Goal: Transaction & Acquisition: Download file/media

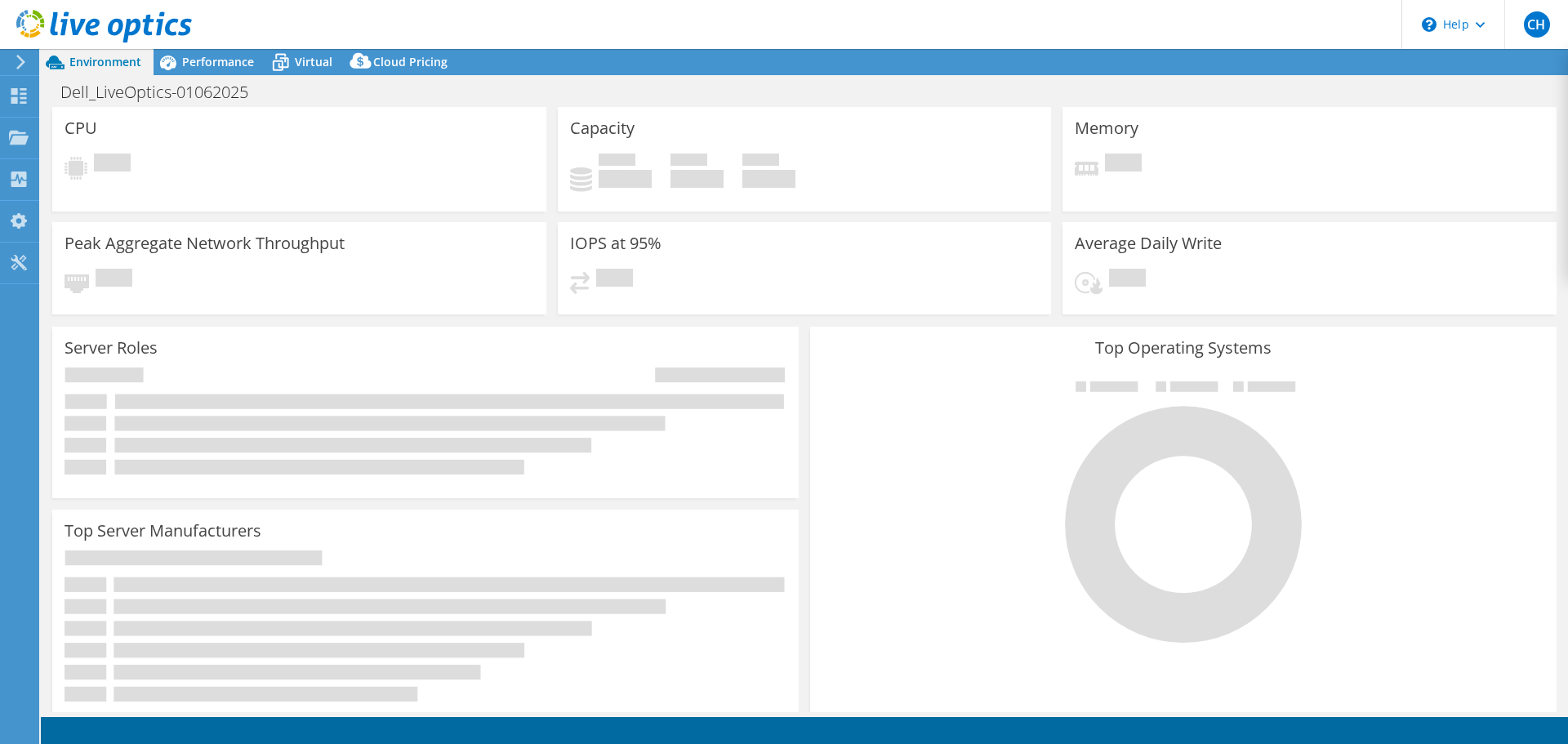
select select "USD"
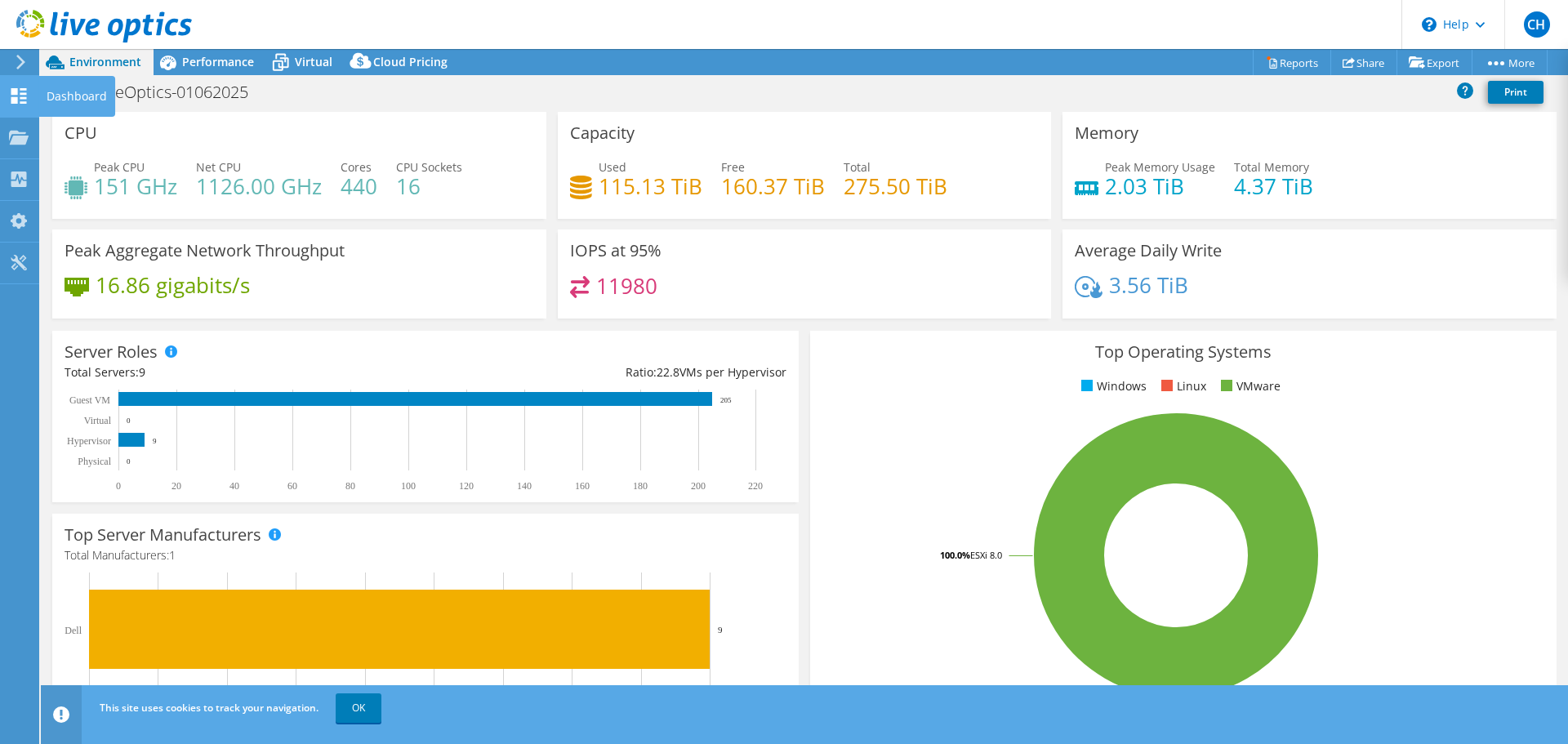
click at [58, 89] on div "Dashboard" at bounding box center [77, 97] width 77 height 41
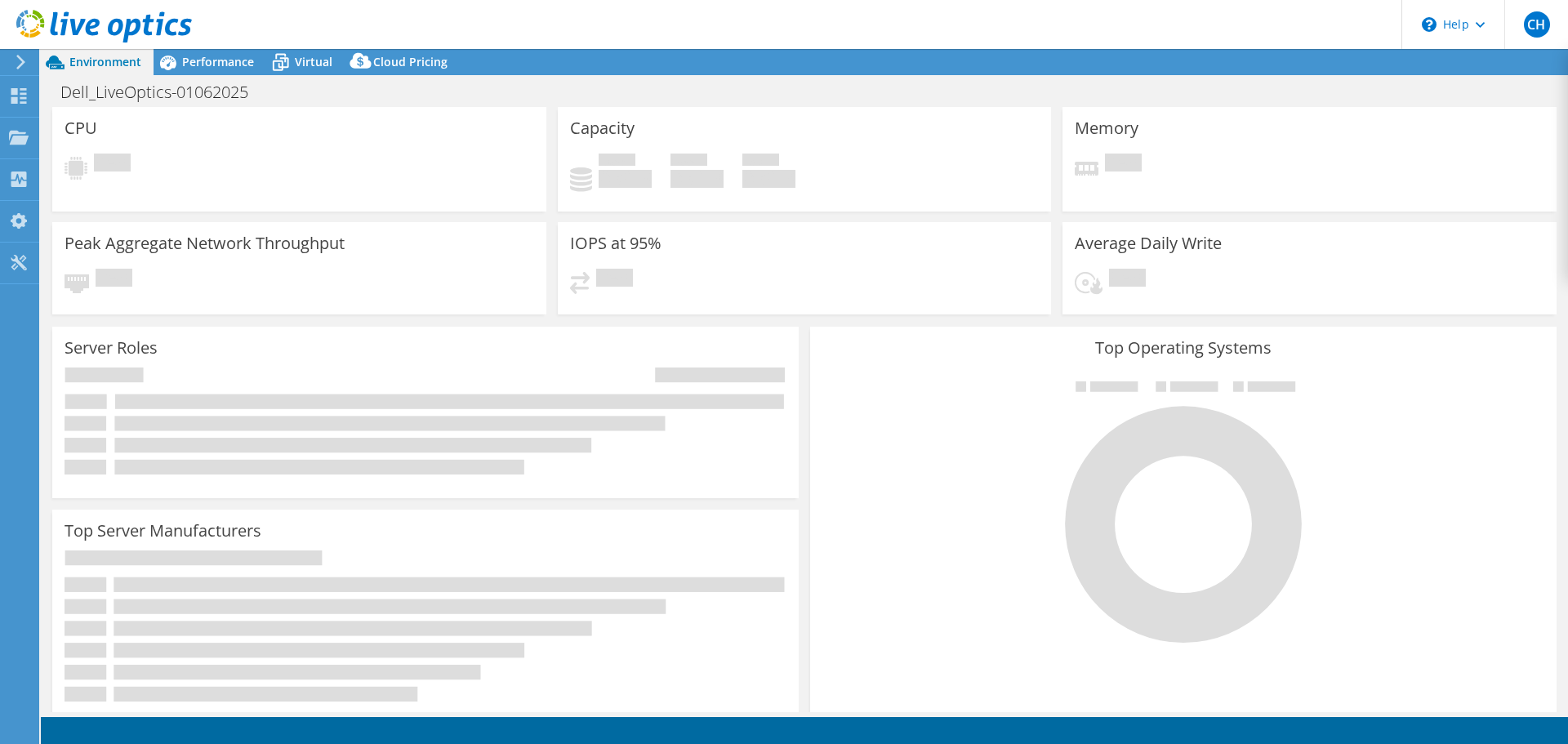
select select "USD"
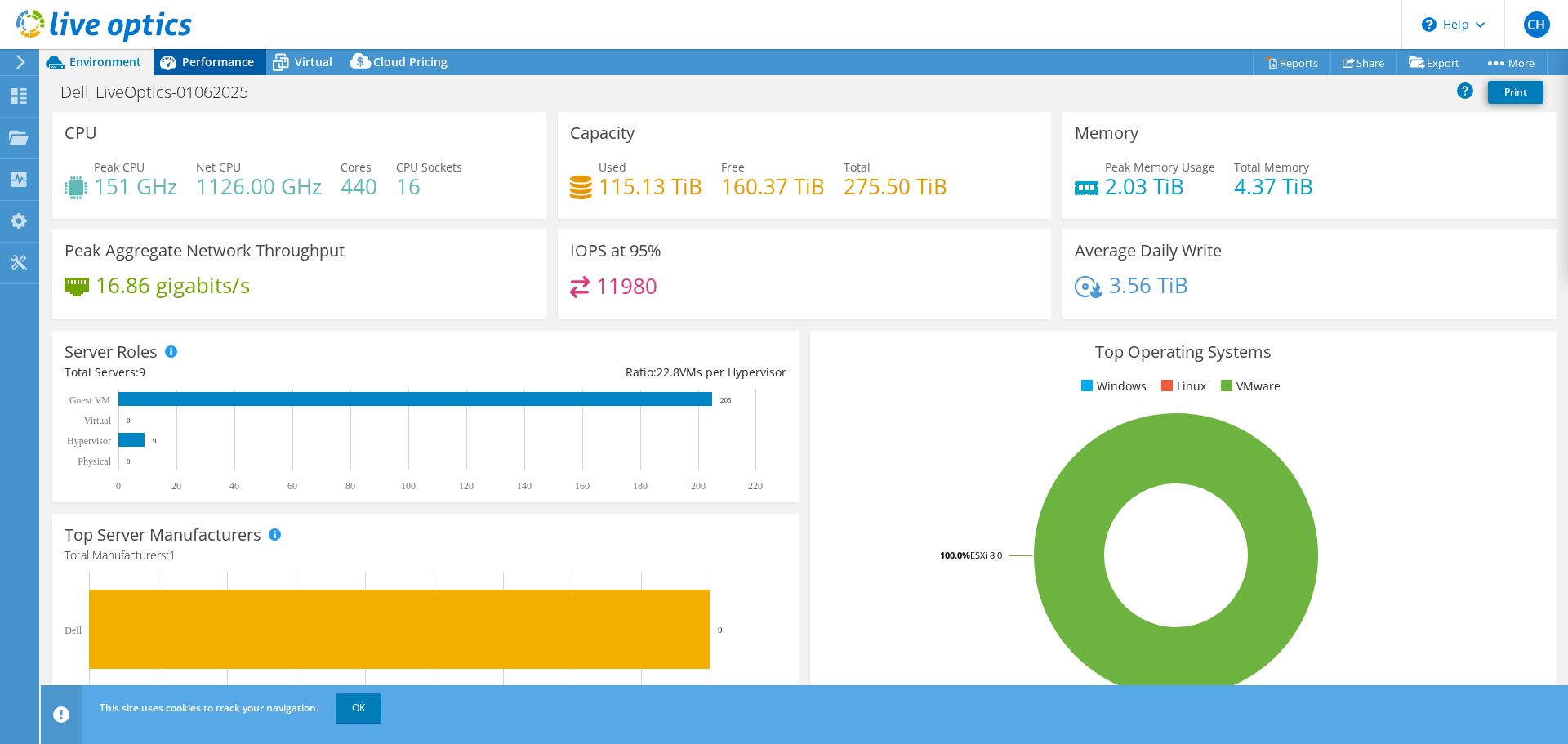
click at [211, 61] on span "Performance" at bounding box center [218, 62] width 72 height 15
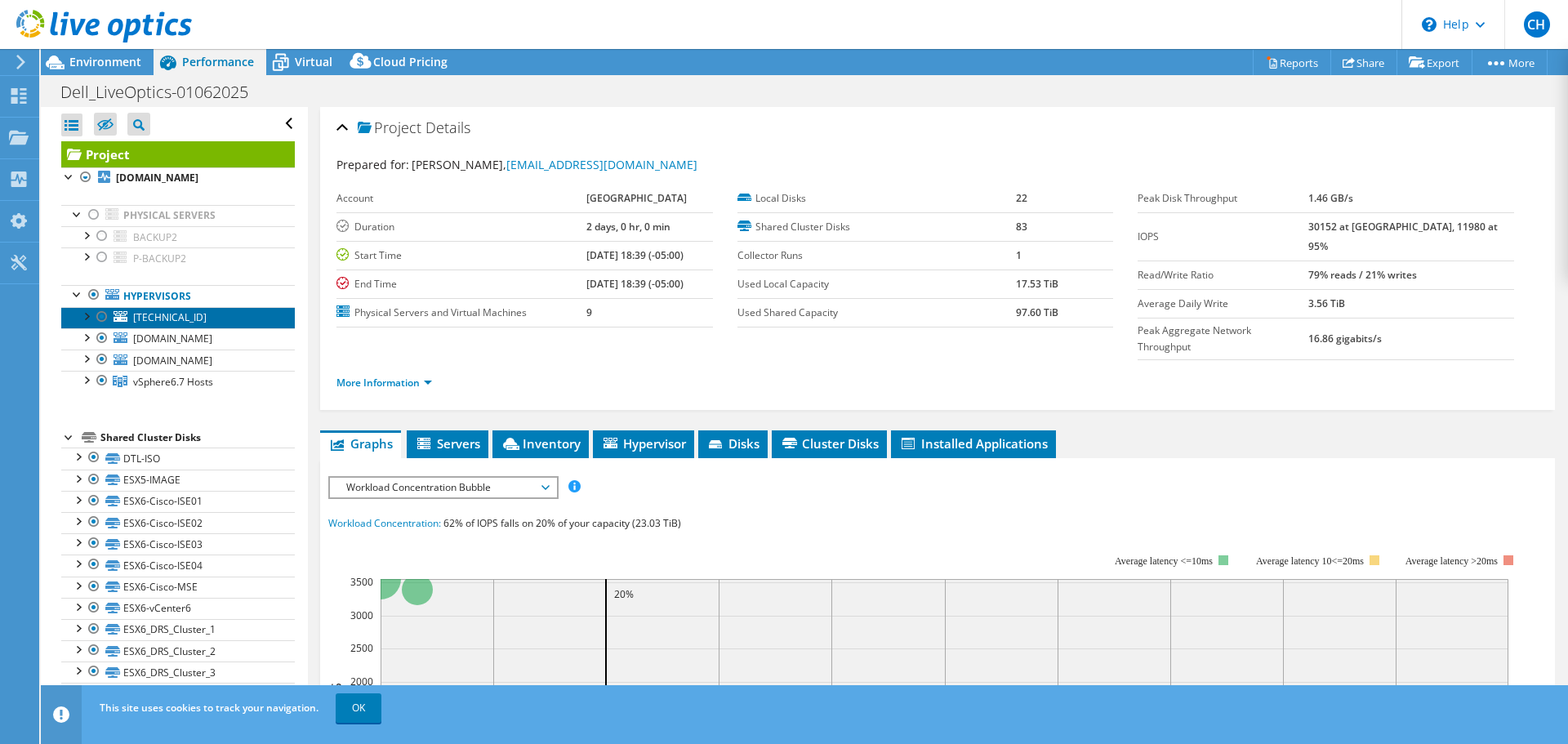
click at [149, 317] on span "[TECHNICAL_ID]" at bounding box center [170, 317] width 73 height 14
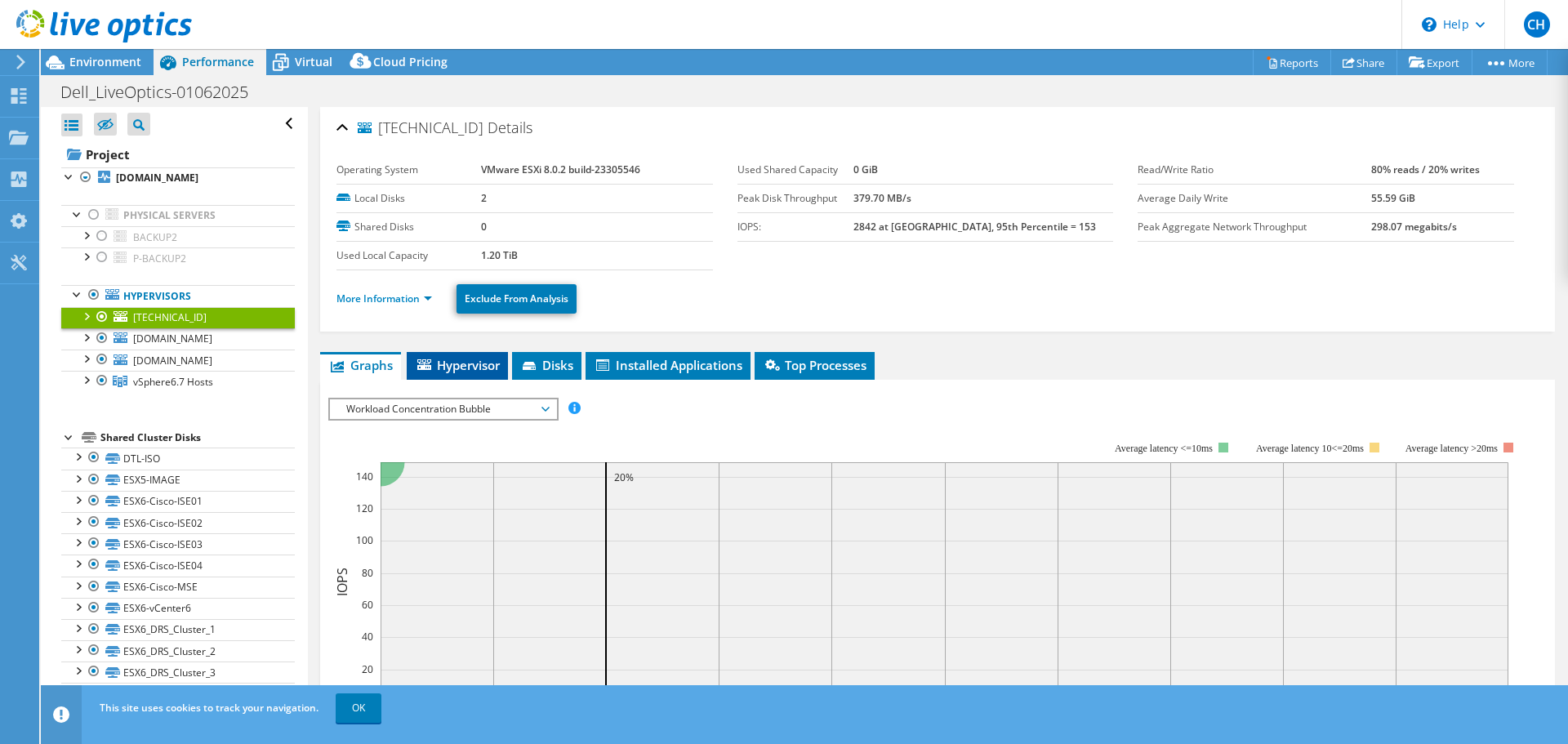
click at [455, 366] on span "Hypervisor" at bounding box center [457, 365] width 85 height 16
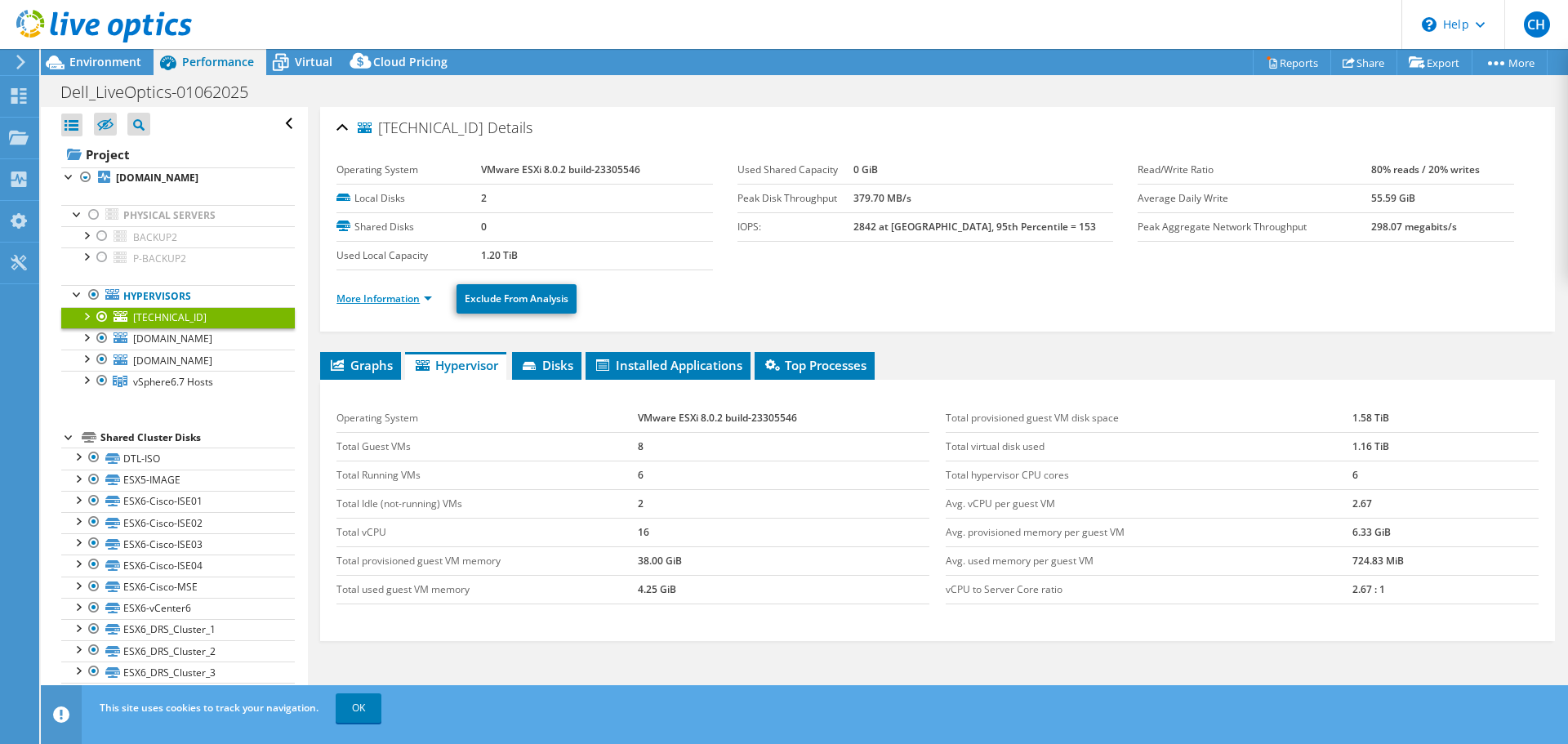
click at [385, 299] on link "More Information" at bounding box center [384, 298] width 96 height 14
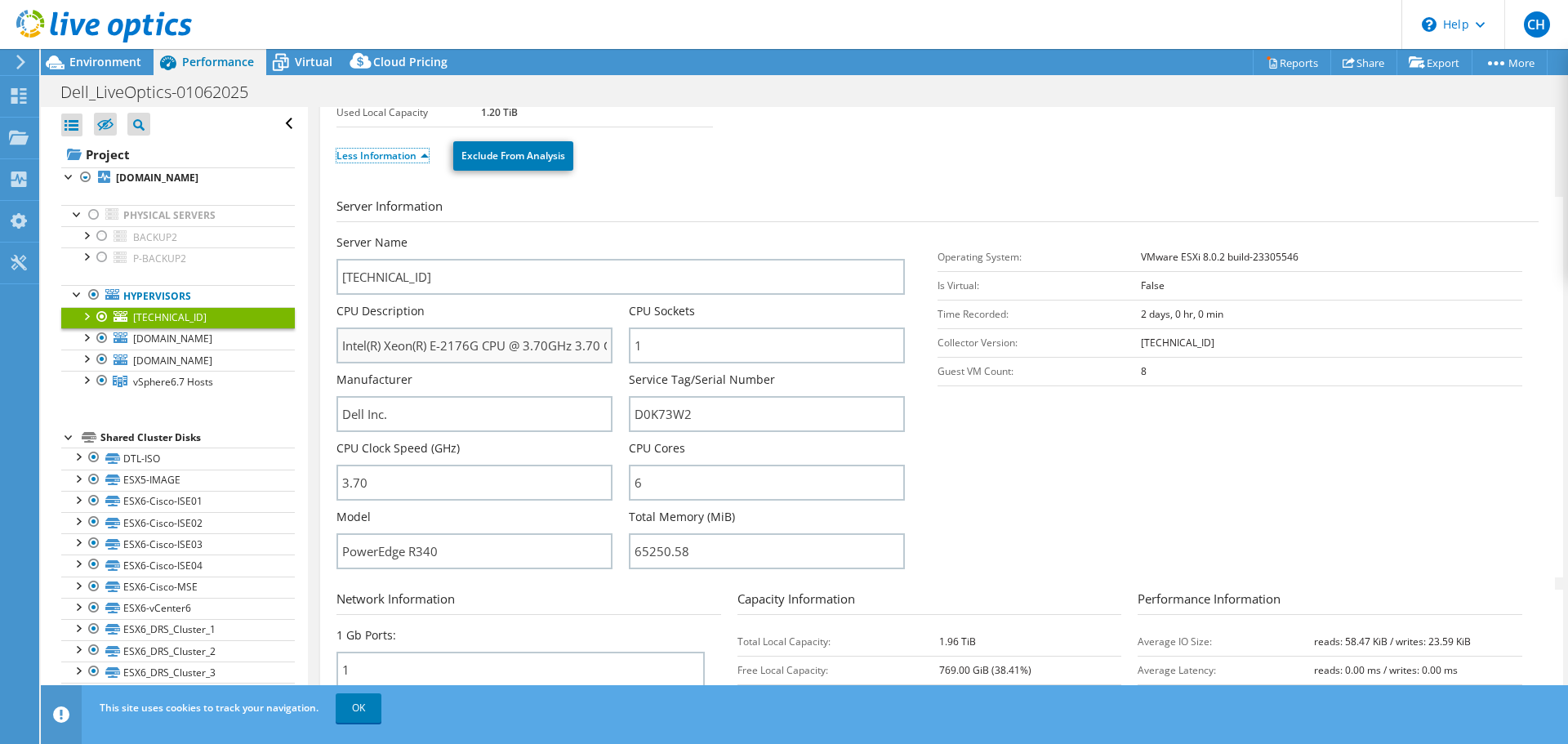
scroll to position [163, 0]
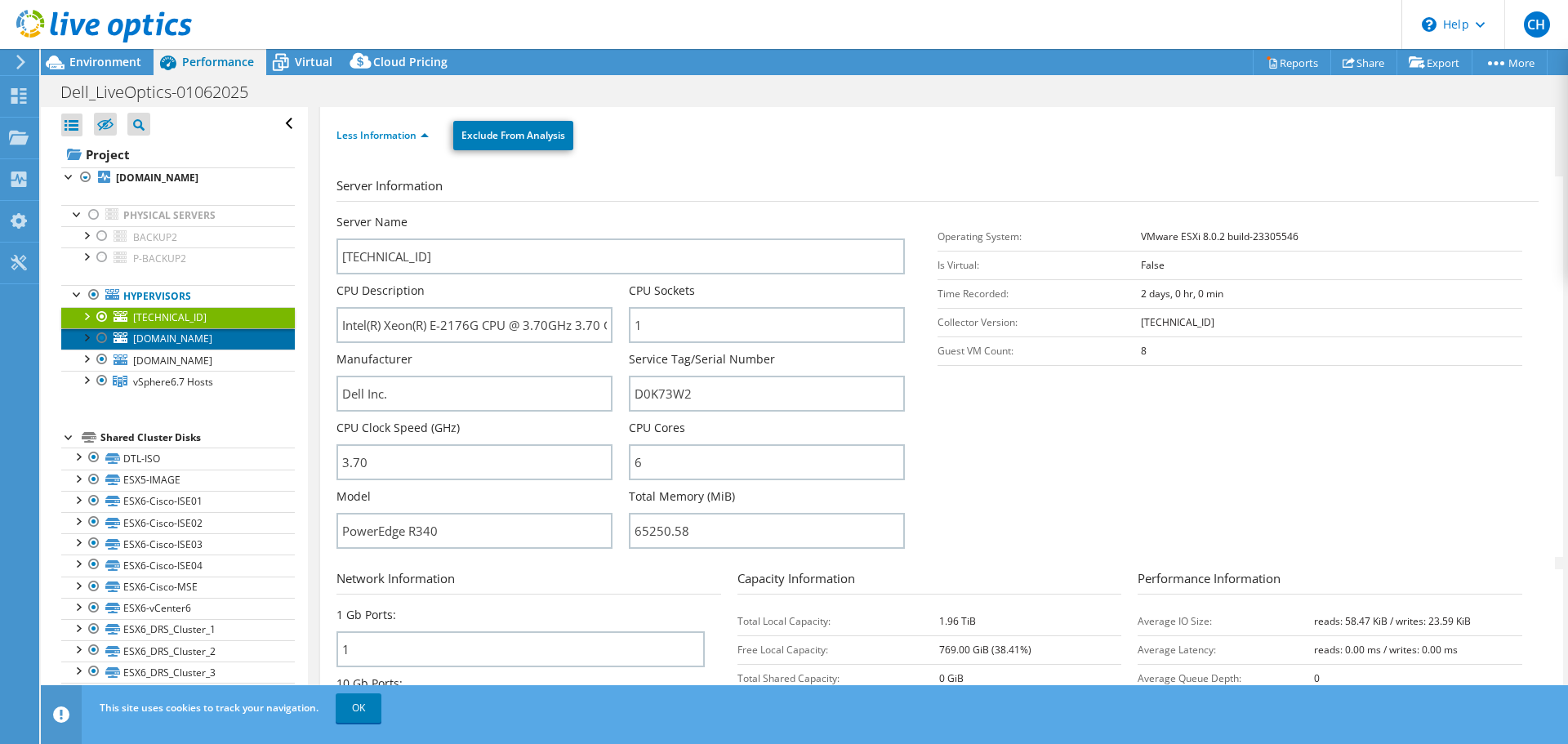
click at [204, 334] on span "[DOMAIN_NAME]" at bounding box center [173, 338] width 79 height 14
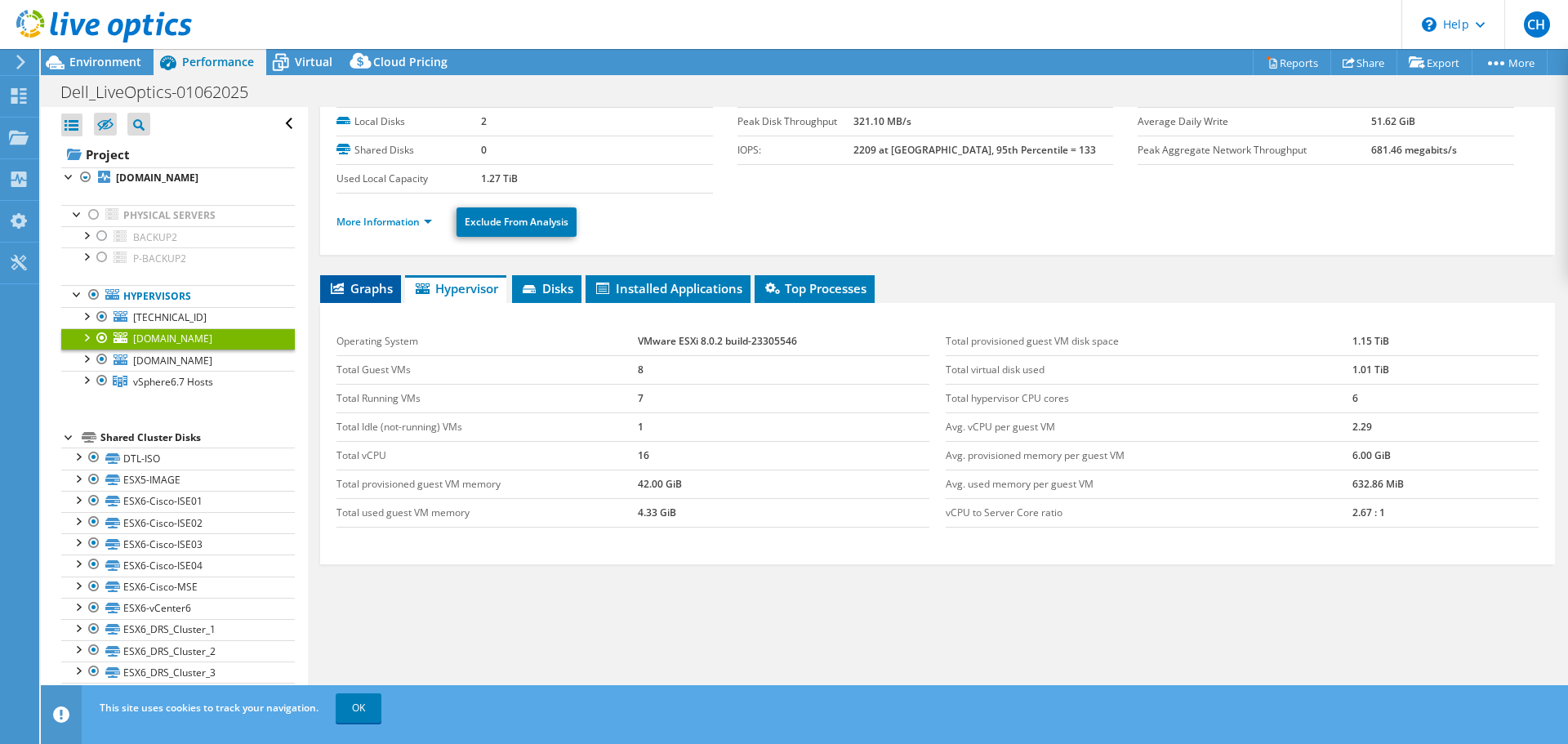
scroll to position [77, 0]
click at [395, 221] on link "More Information" at bounding box center [384, 221] width 96 height 14
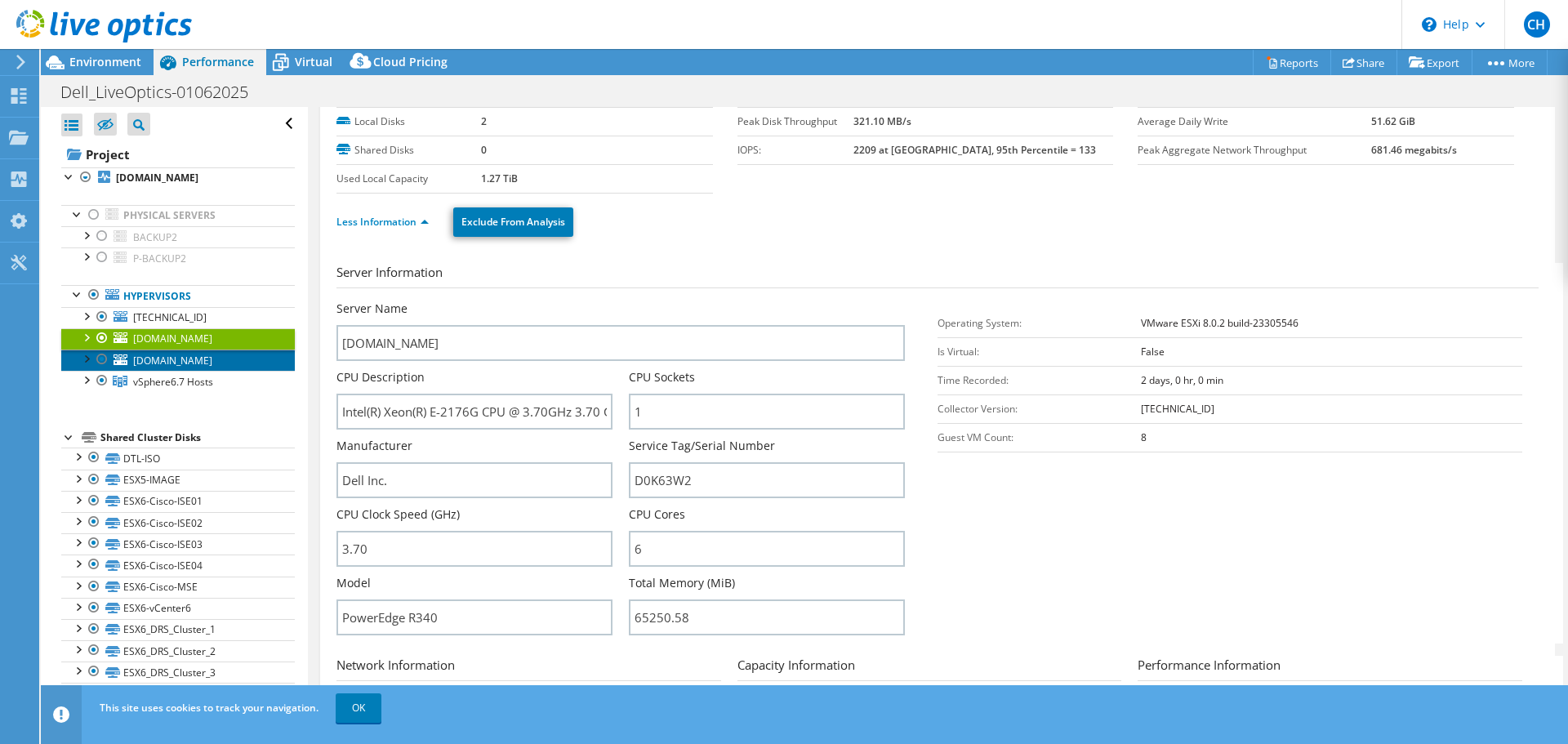
click at [167, 355] on span "[DOMAIN_NAME]" at bounding box center [173, 360] width 79 height 14
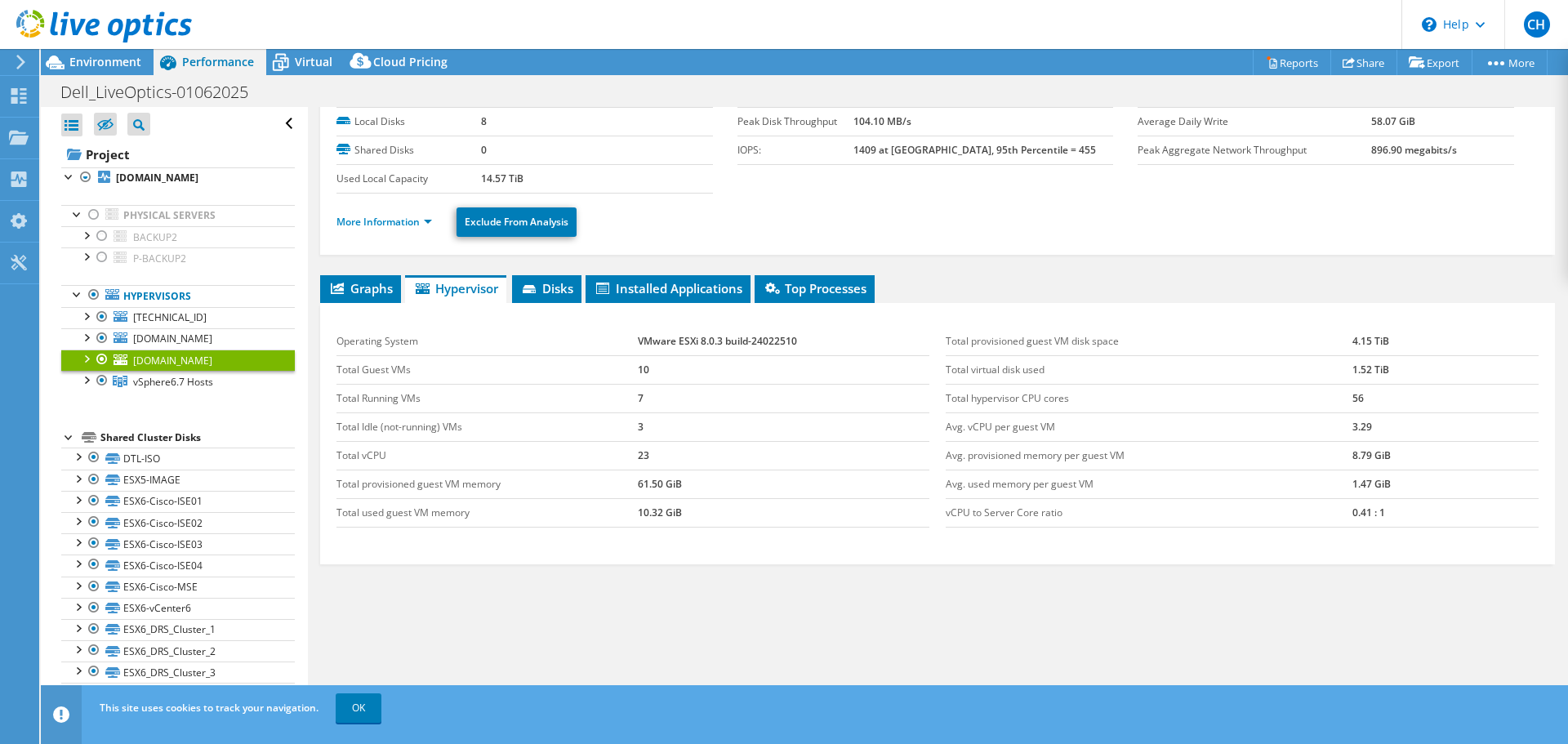
click at [391, 214] on li "More Information" at bounding box center [389, 222] width 105 height 18
click at [389, 218] on link "More Information" at bounding box center [384, 221] width 96 height 14
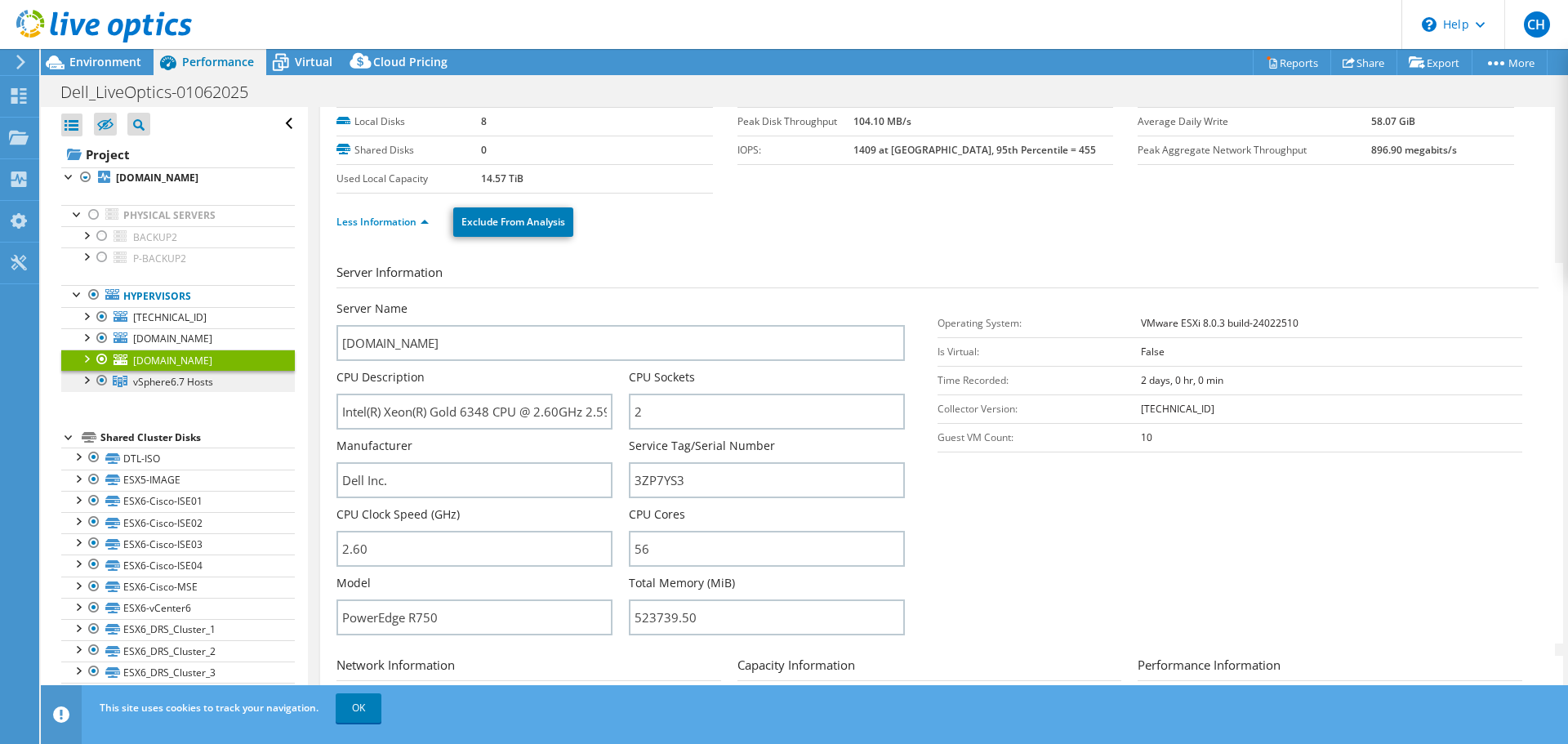
click at [161, 375] on span "vSphere6.7 Hosts" at bounding box center [173, 382] width 80 height 14
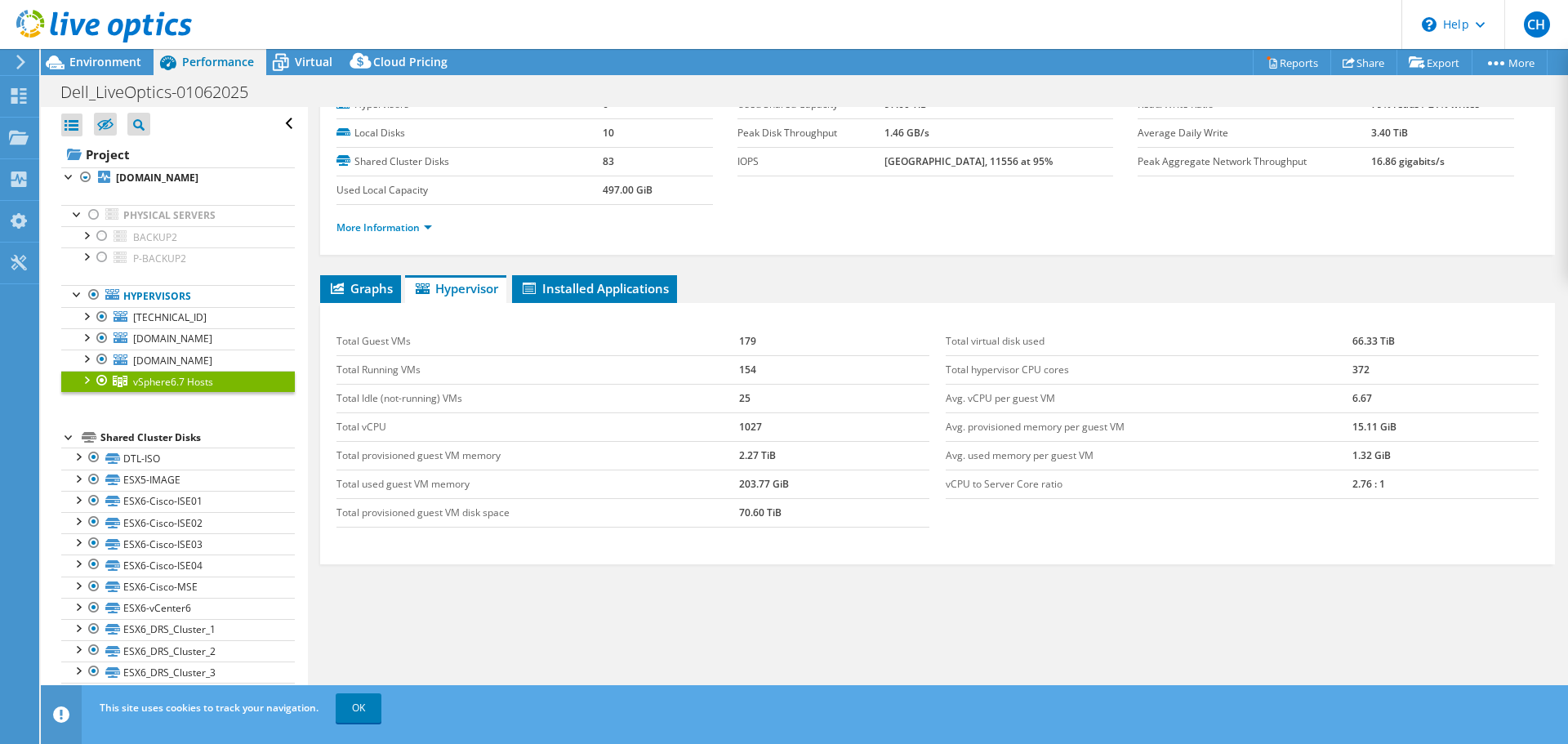
scroll to position [65, 0]
click at [389, 226] on link "More Information" at bounding box center [384, 227] width 96 height 14
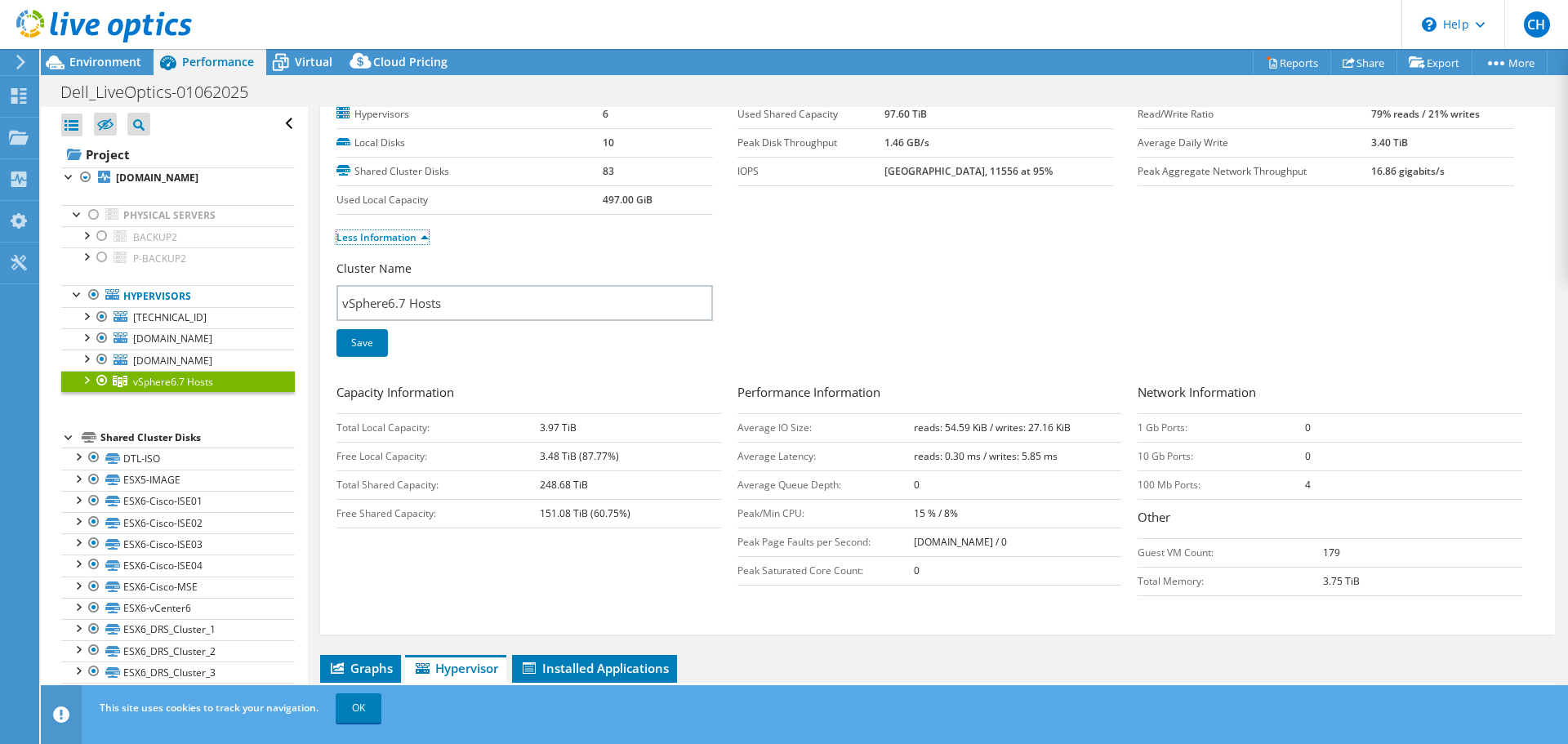
scroll to position [82, 0]
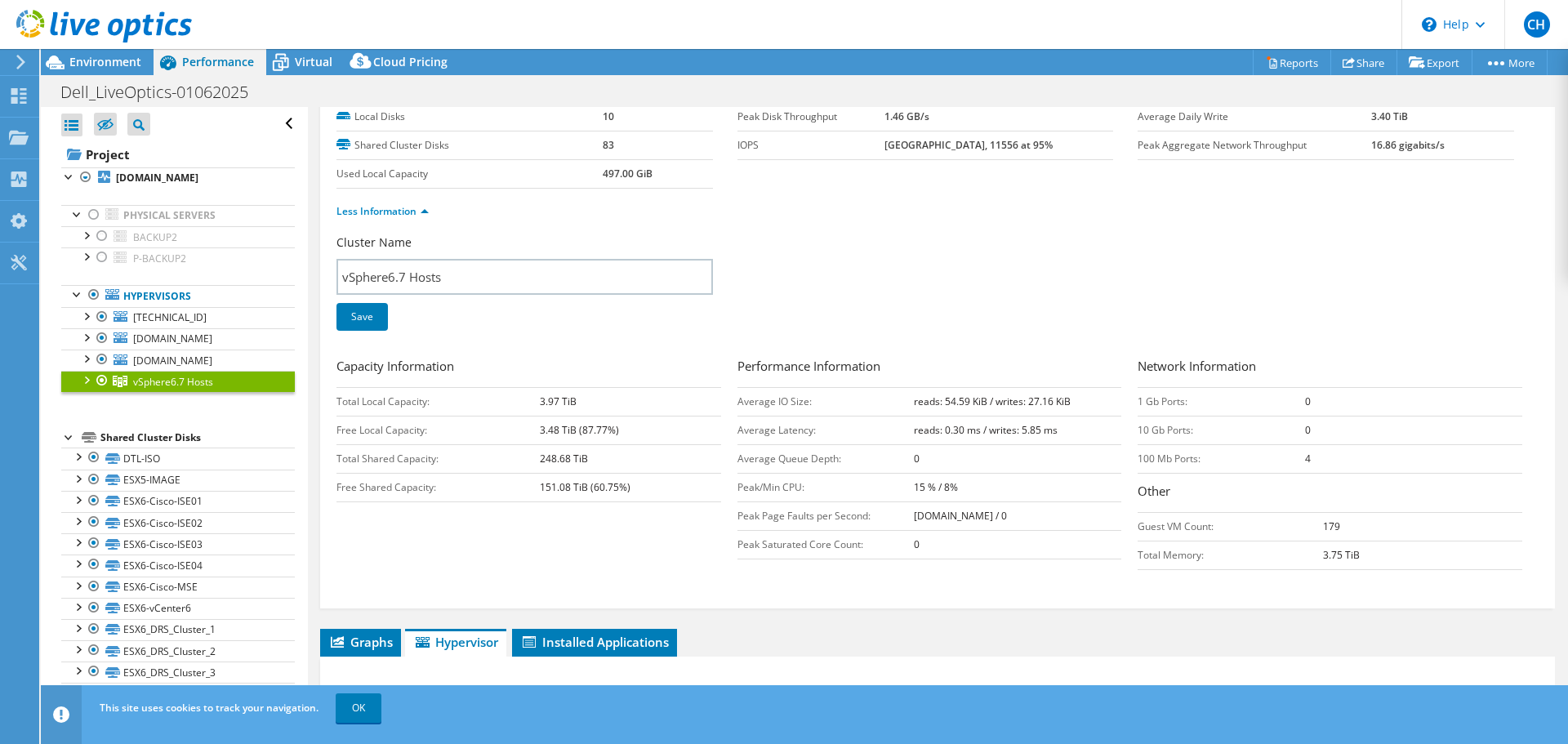
click at [89, 378] on div at bounding box center [85, 378] width 16 height 16
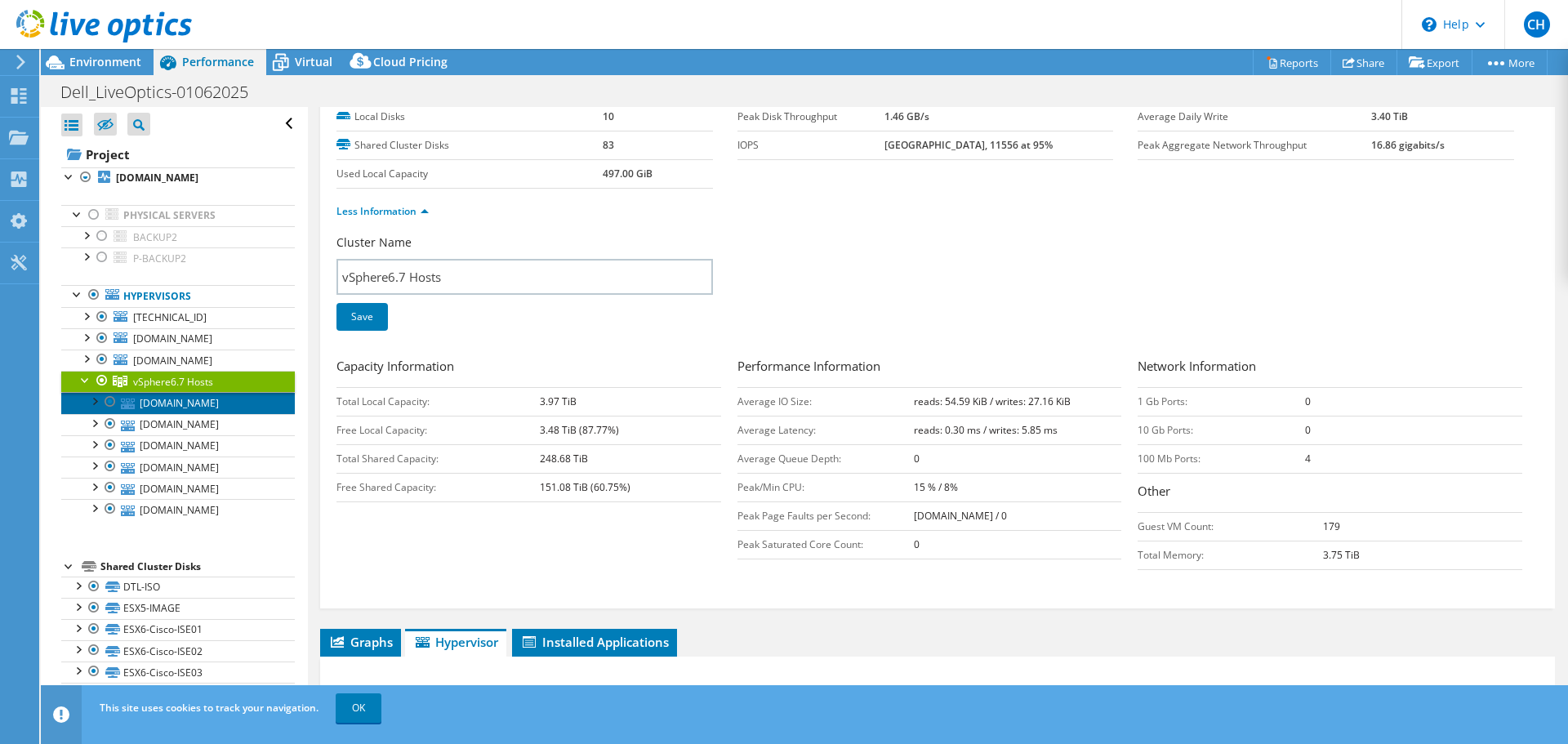
click at [160, 403] on link "[DOMAIN_NAME]" at bounding box center [178, 402] width 233 height 21
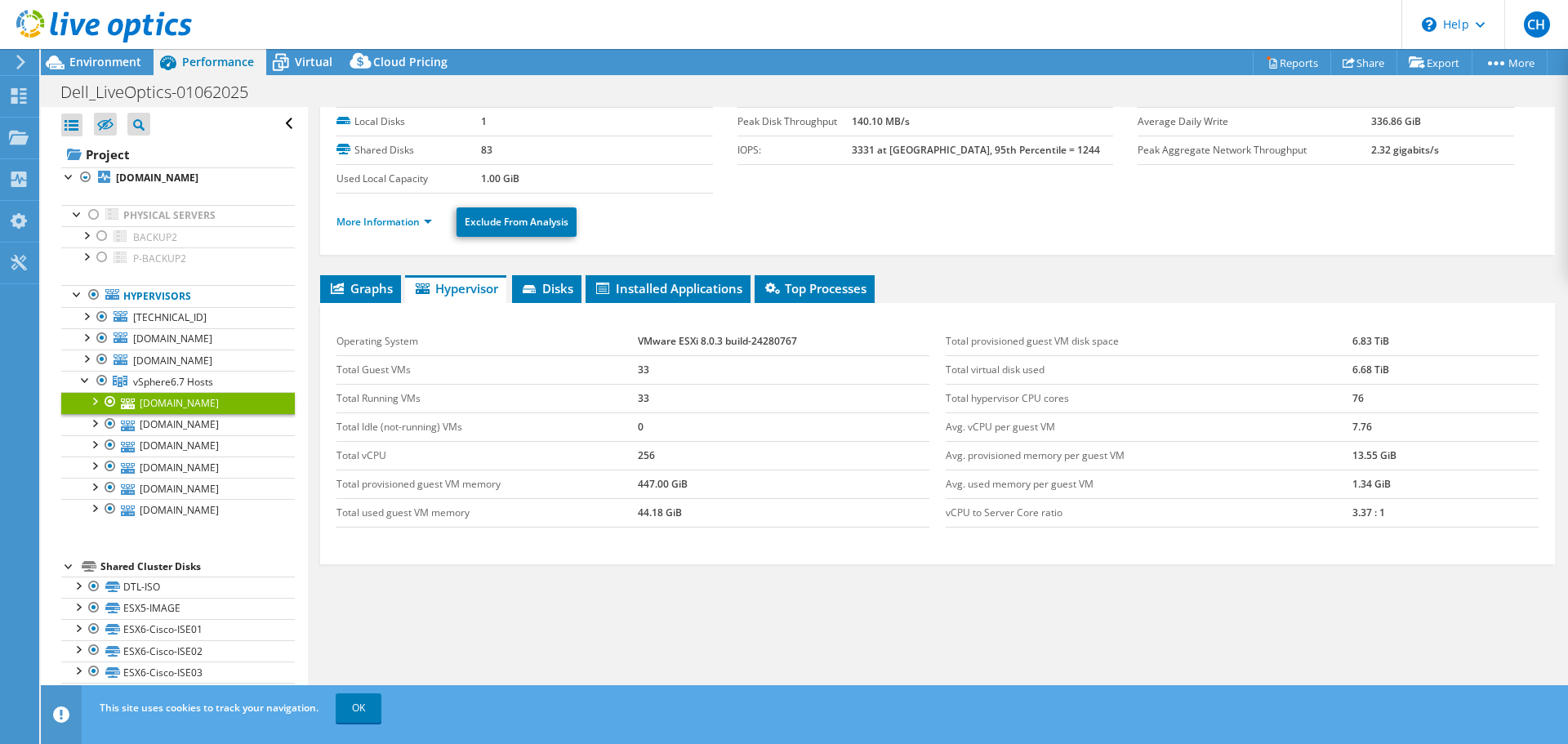
scroll to position [77, 0]
click at [372, 227] on link "More Information" at bounding box center [384, 221] width 96 height 14
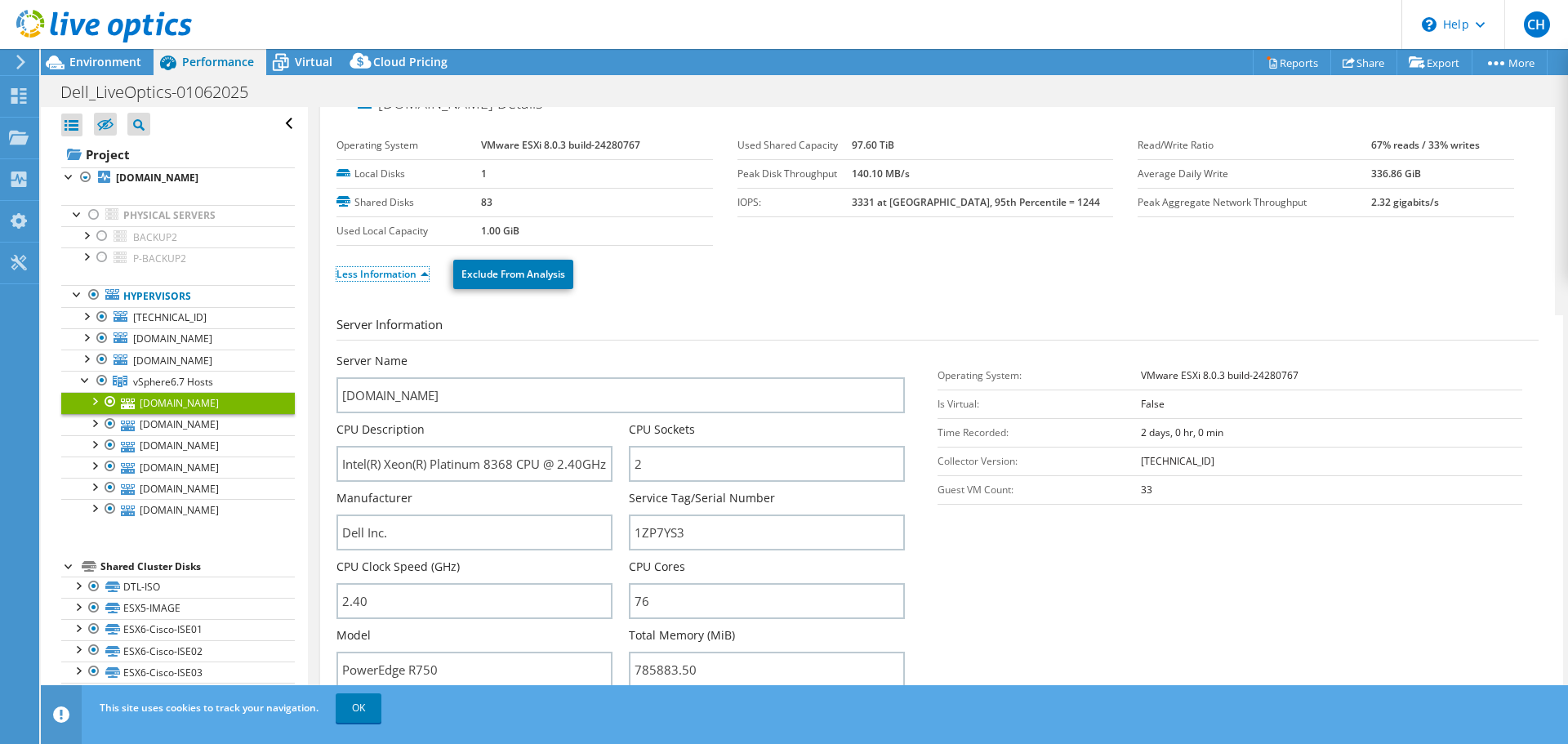
scroll to position [0, 0]
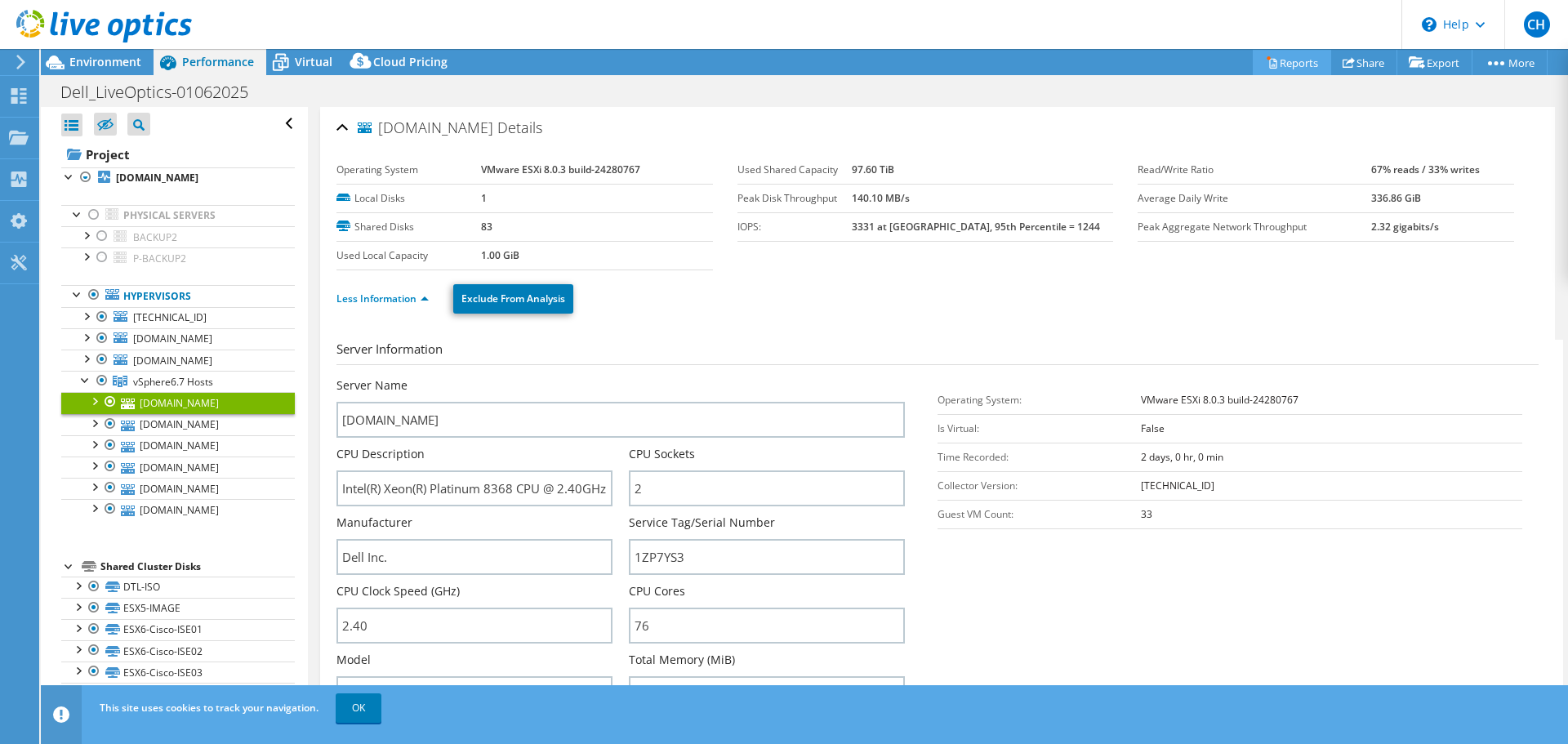
click at [1278, 59] on link "Reports" at bounding box center [1292, 62] width 79 height 26
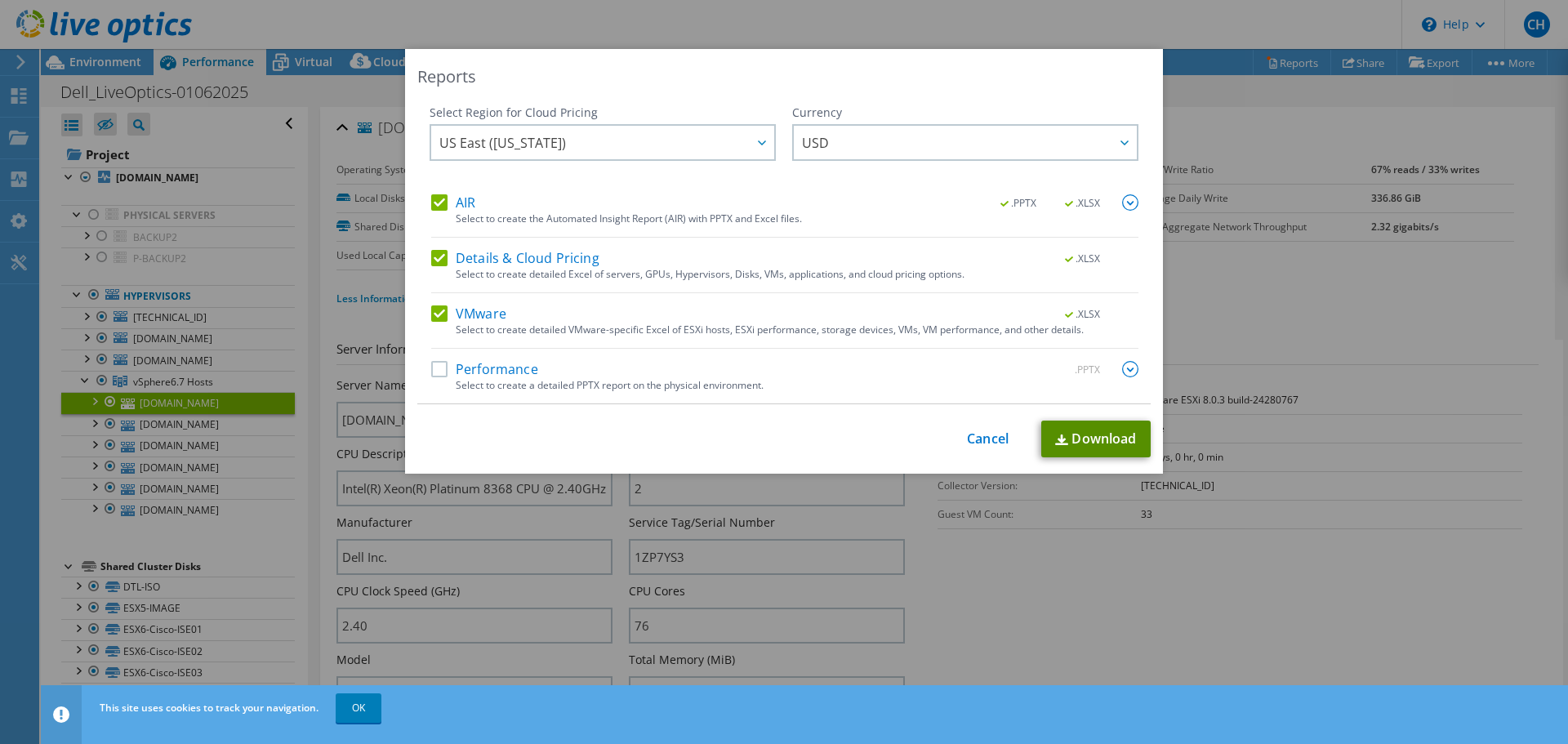
click at [1069, 432] on link "Download" at bounding box center [1096, 438] width 109 height 37
drag, startPoint x: 986, startPoint y: 441, endPoint x: 970, endPoint y: 416, distance: 29.7
click at [986, 441] on link "Cancel" at bounding box center [987, 439] width 42 height 15
